Goal: Find specific page/section: Find specific page/section

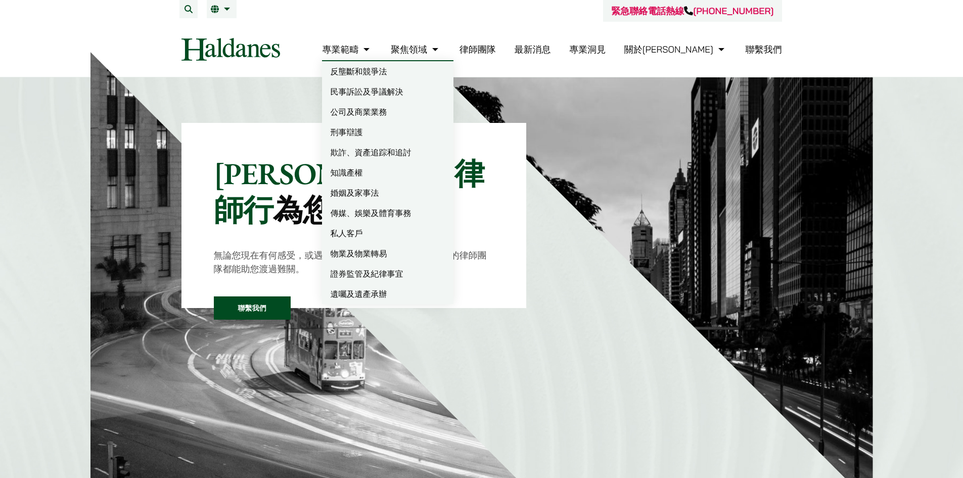
click at [406, 132] on link "刑事辯護" at bounding box center [387, 132] width 131 height 20
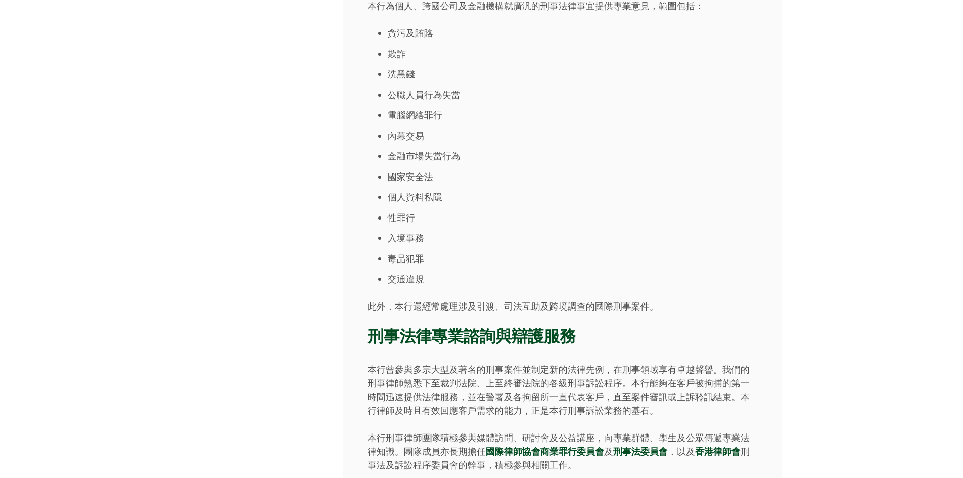
scroll to position [826, 0]
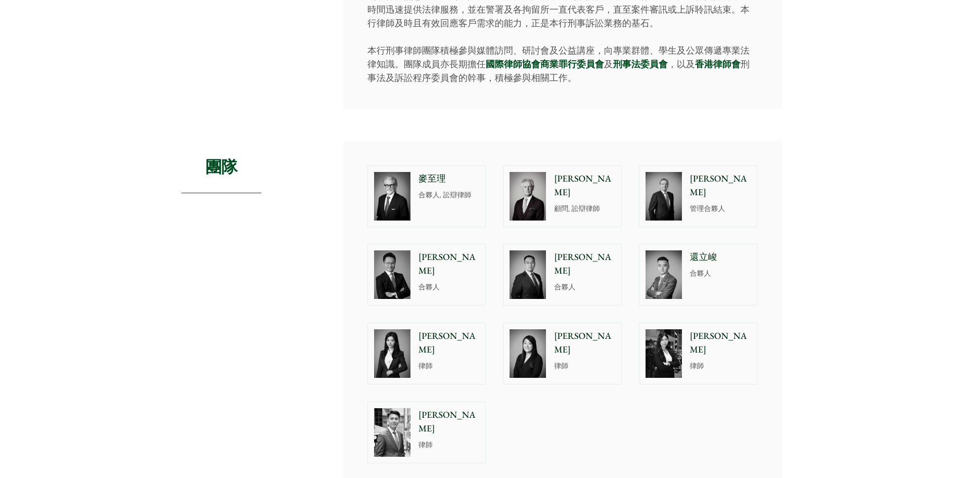
click at [410, 342] on img at bounding box center [392, 353] width 36 height 49
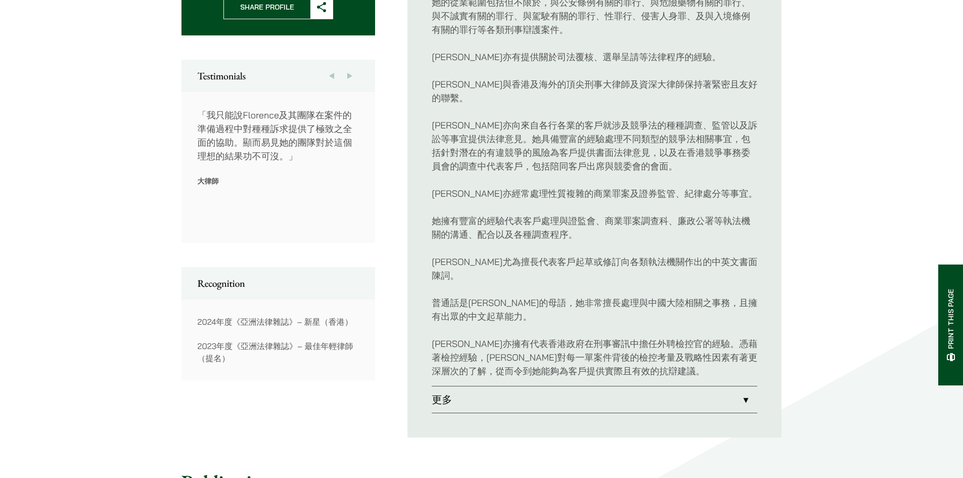
scroll to position [508, 0]
click at [504, 385] on link "更多" at bounding box center [595, 398] width 326 height 26
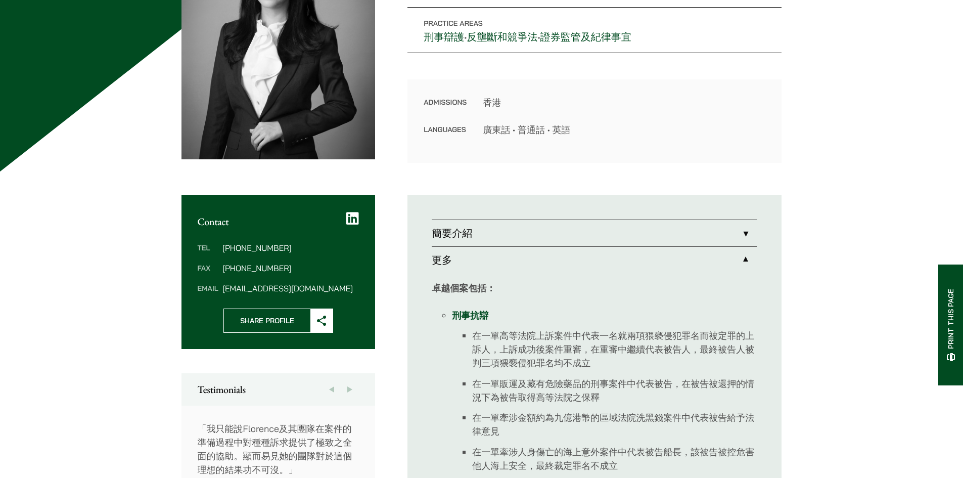
scroll to position [233, 0]
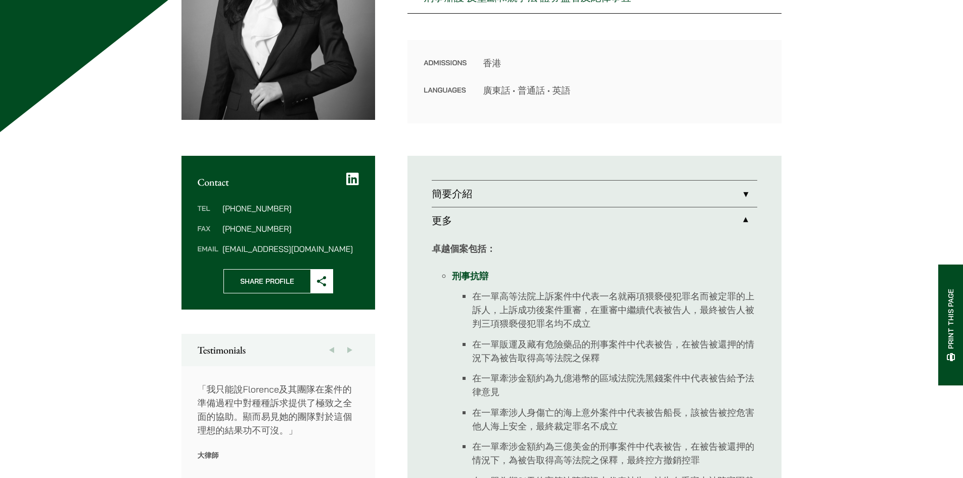
click at [663, 186] on link "簡要介紹" at bounding box center [595, 194] width 326 height 26
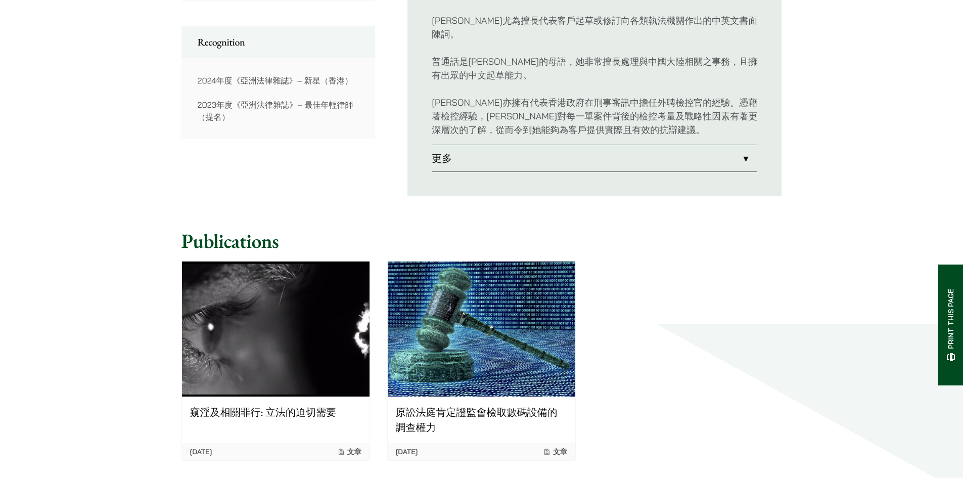
scroll to position [784, 0]
